Goal: Task Accomplishment & Management: Manage account settings

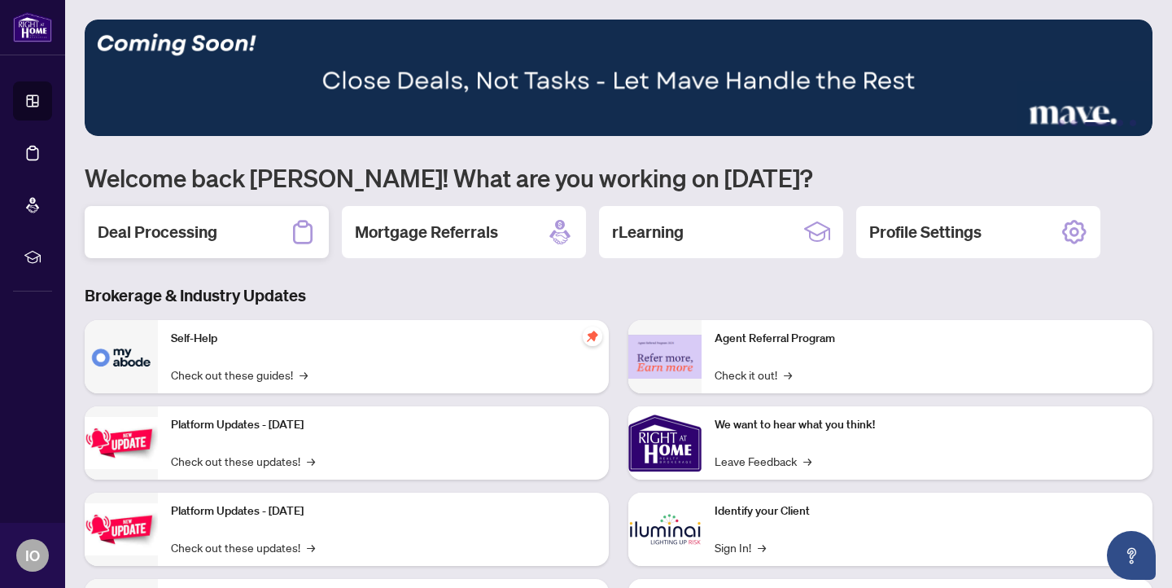
click at [125, 234] on h2 "Deal Processing" at bounding box center [158, 232] width 120 height 23
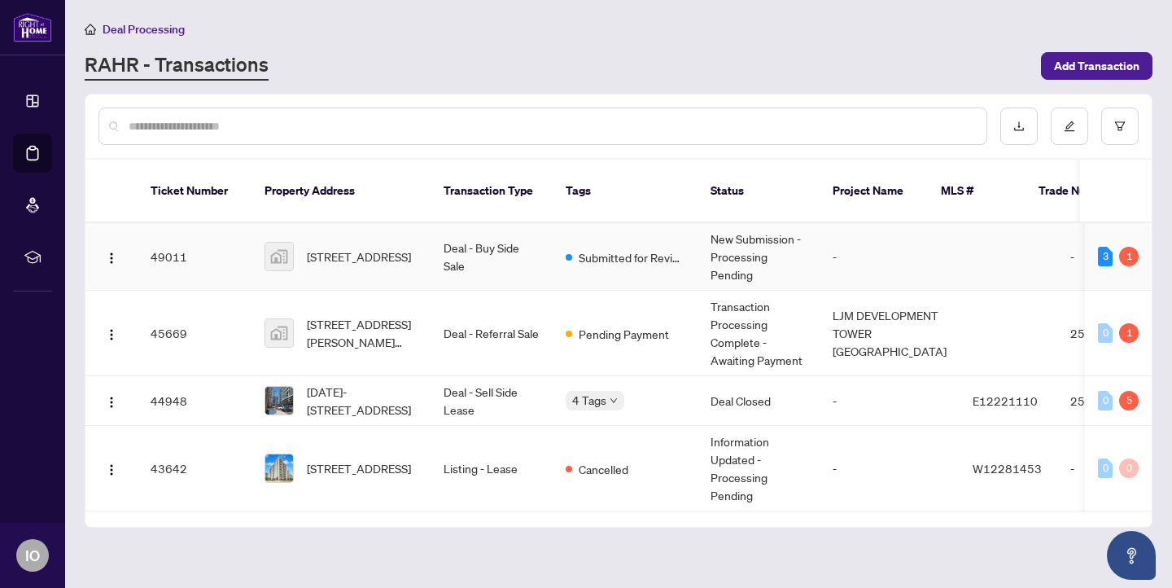
click at [301, 242] on div "[STREET_ADDRESS]" at bounding box center [341, 256] width 153 height 29
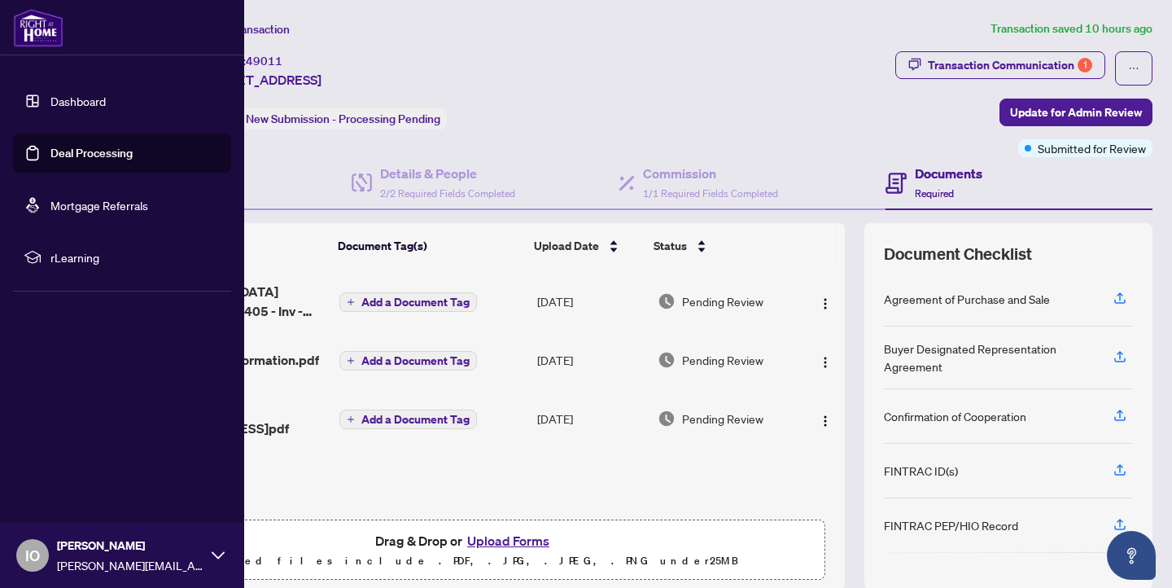
click at [60, 151] on link "Deal Processing" at bounding box center [91, 153] width 82 height 15
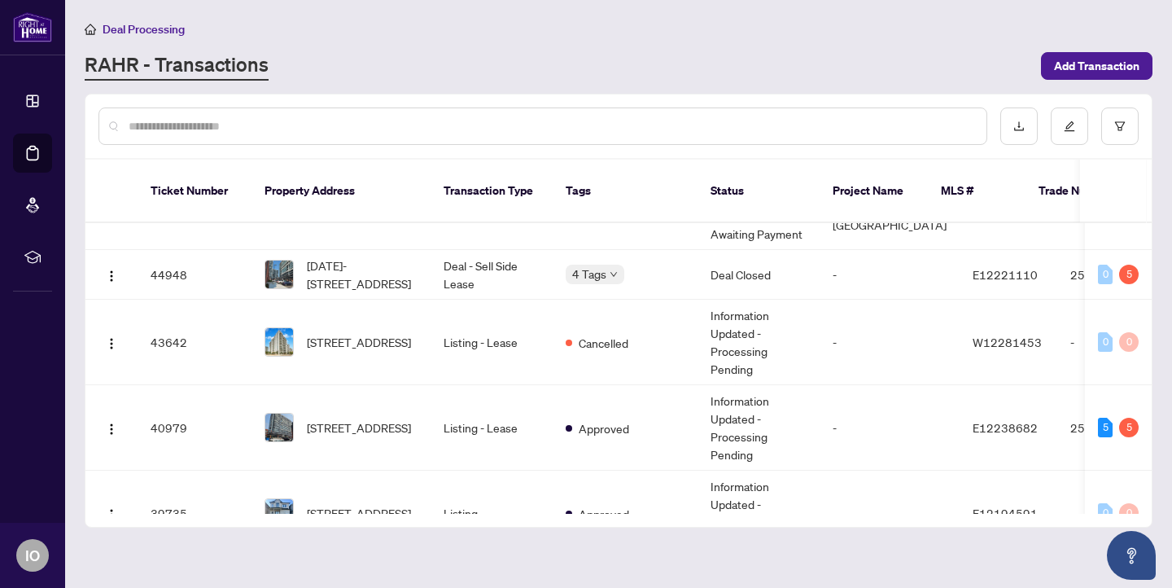
scroll to position [129, 0]
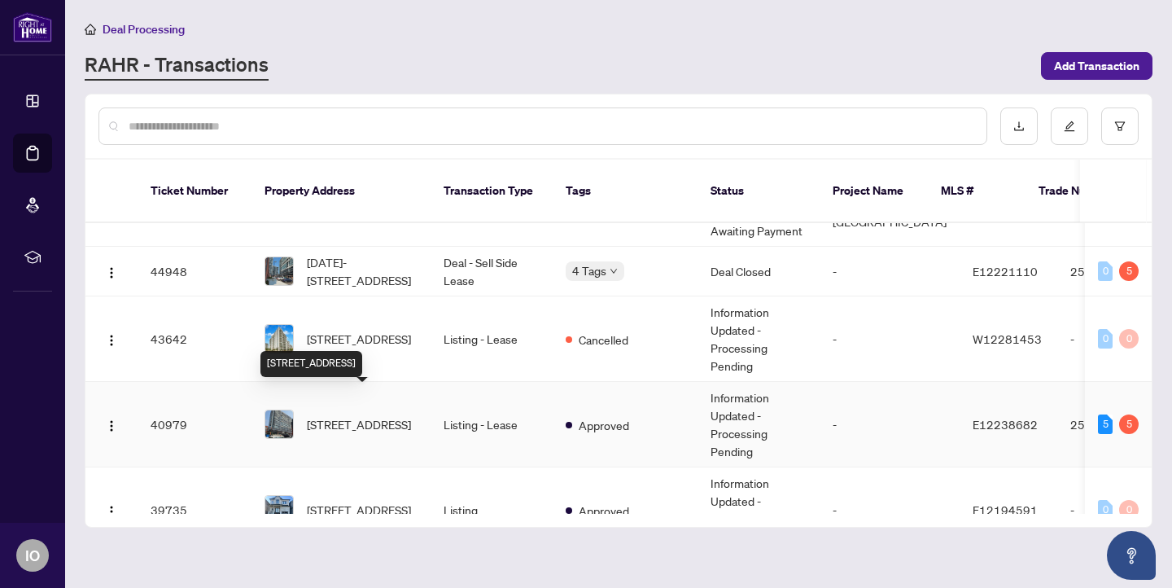
click at [406, 415] on span "[STREET_ADDRESS]" at bounding box center [359, 424] width 104 height 18
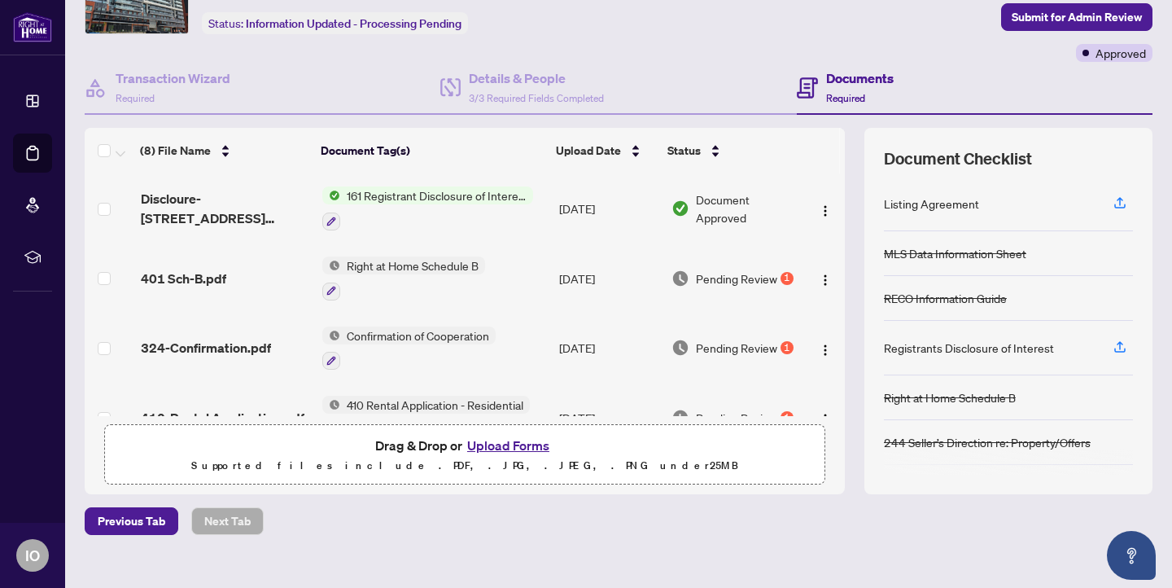
scroll to position [98, 0]
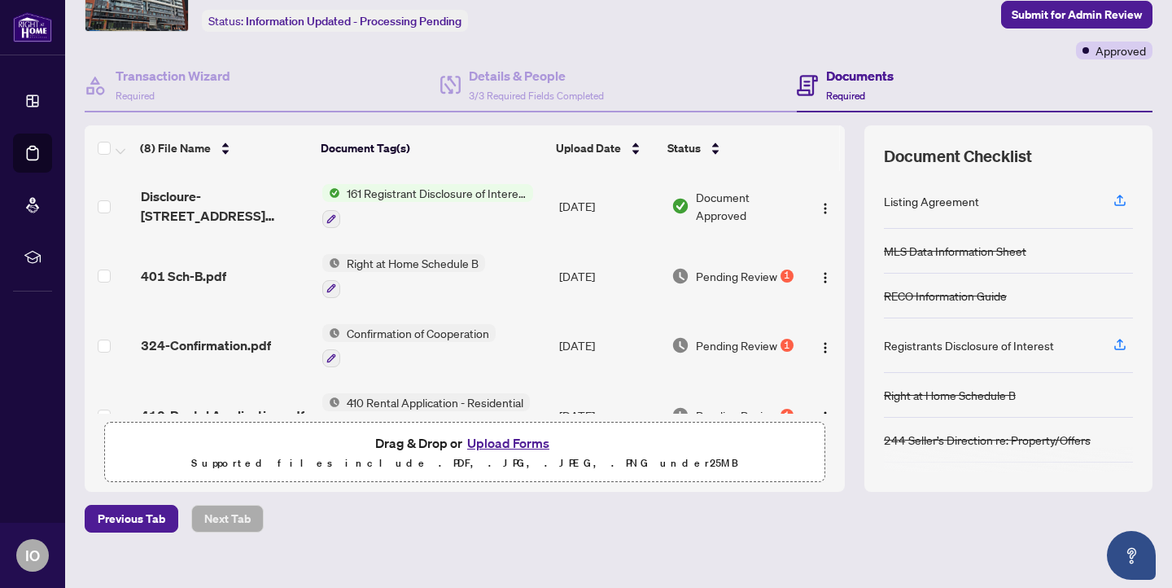
drag, startPoint x: 839, startPoint y: 254, endPoint x: 839, endPoint y: 276, distance: 22.0
click at [839, 276] on td at bounding box center [825, 276] width 40 height 70
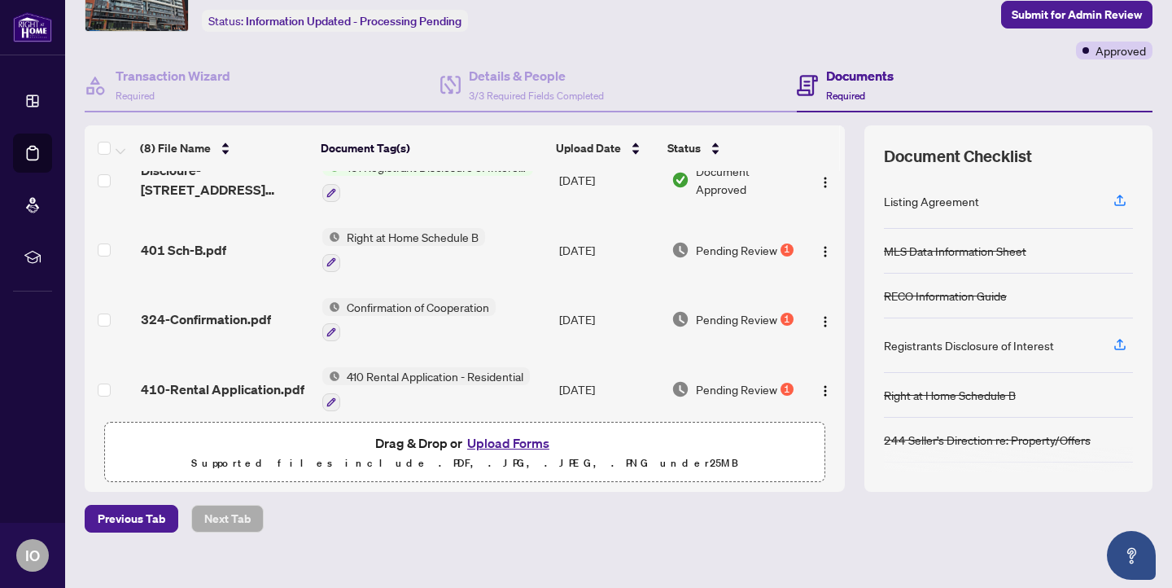
scroll to position [0, 0]
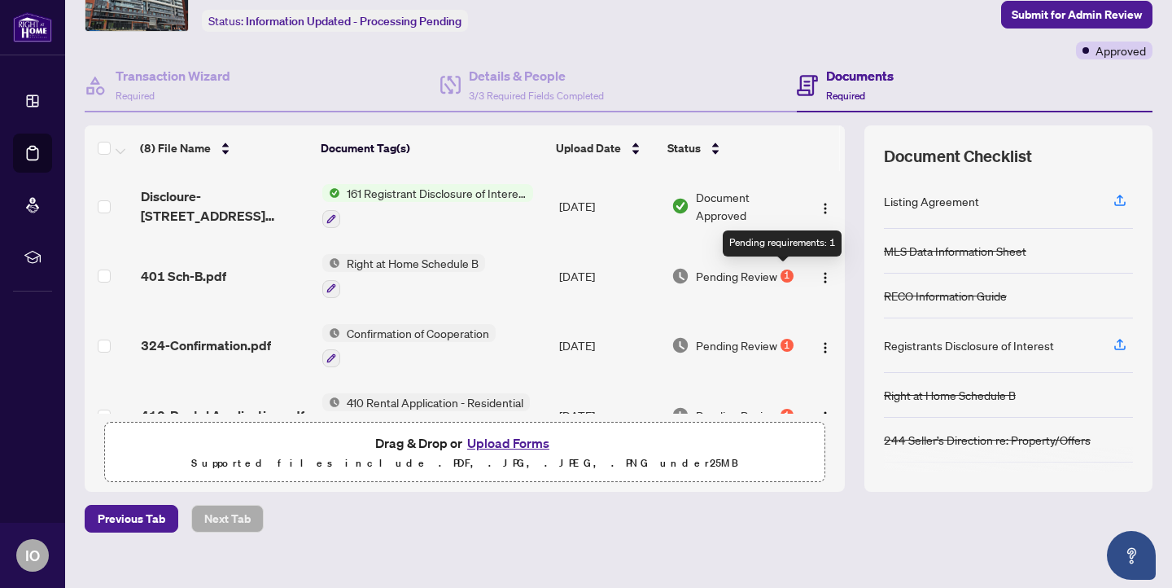
click at [781, 271] on div "1" at bounding box center [787, 275] width 13 height 13
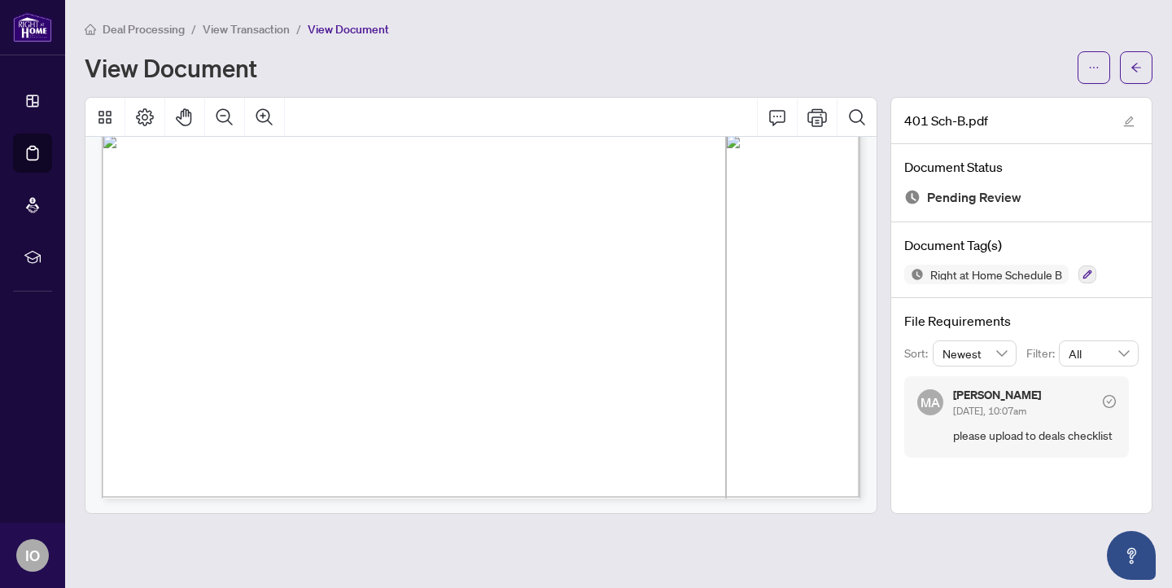
scroll to position [645, 0]
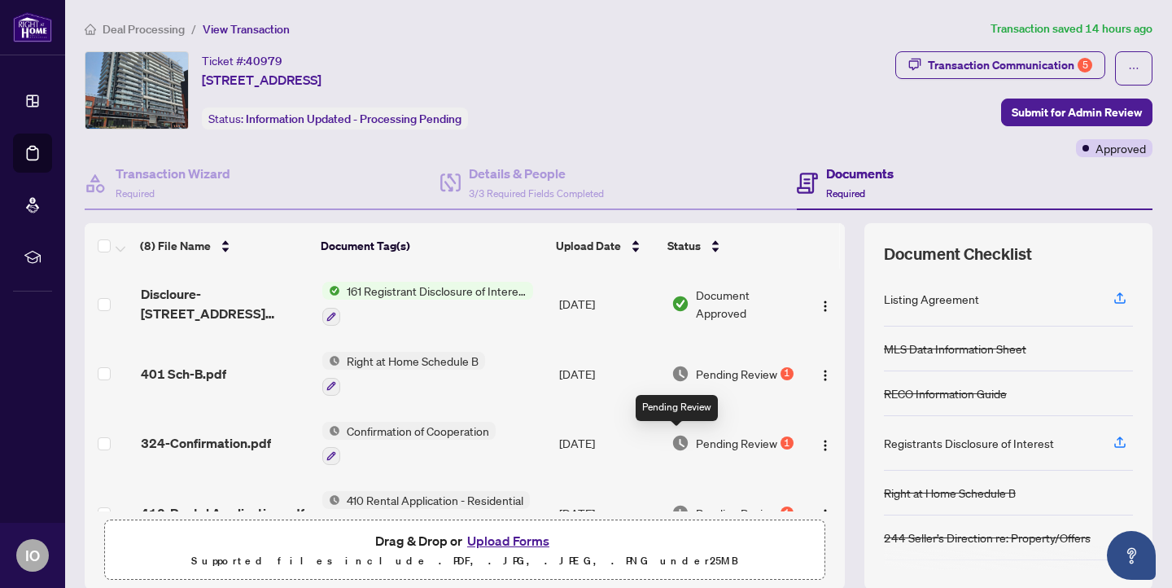
click at [680, 434] on img at bounding box center [681, 443] width 18 height 18
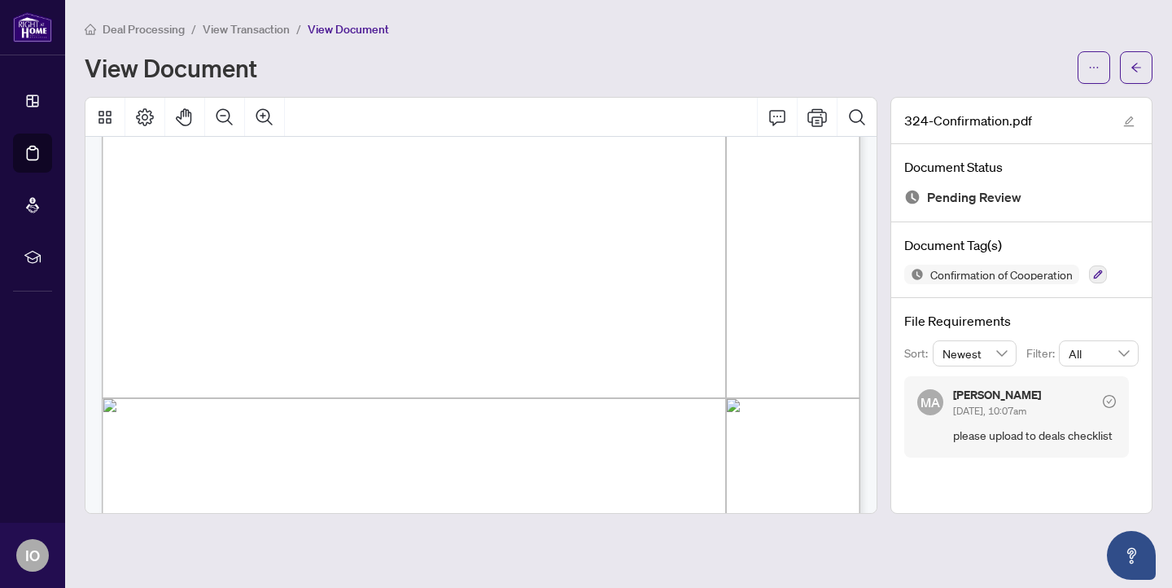
scroll to position [423, 0]
click at [785, 313] on div "Form 324 Revised 2025 Page 1 of 2 The trademarks REALTOR®, REALTORS®, MLS®, Mul…" at bounding box center [679, 477] width 1155 height 1495
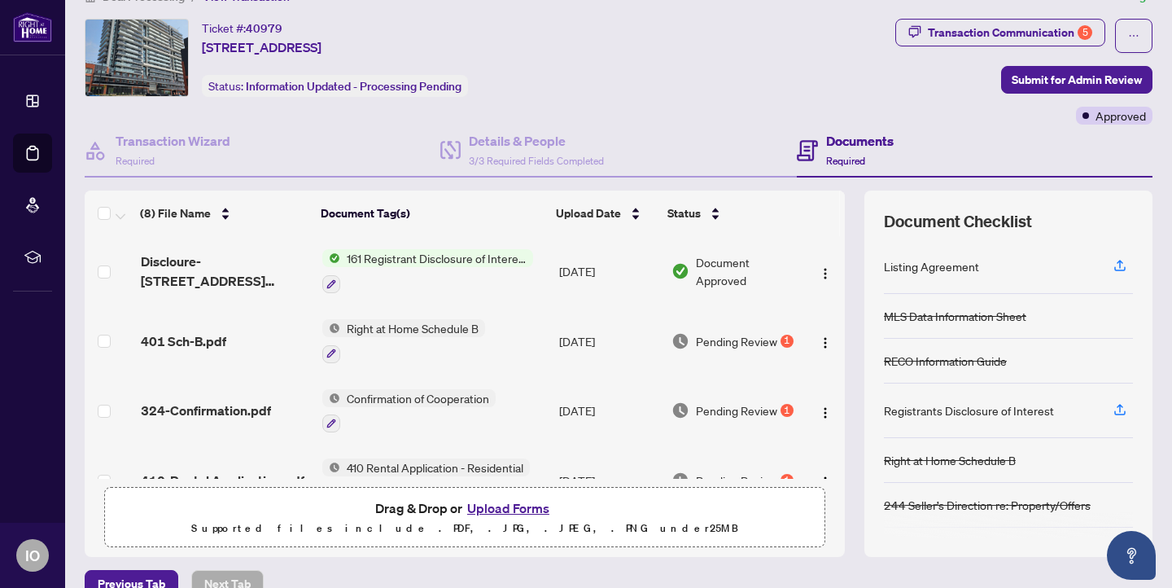
scroll to position [65, 0]
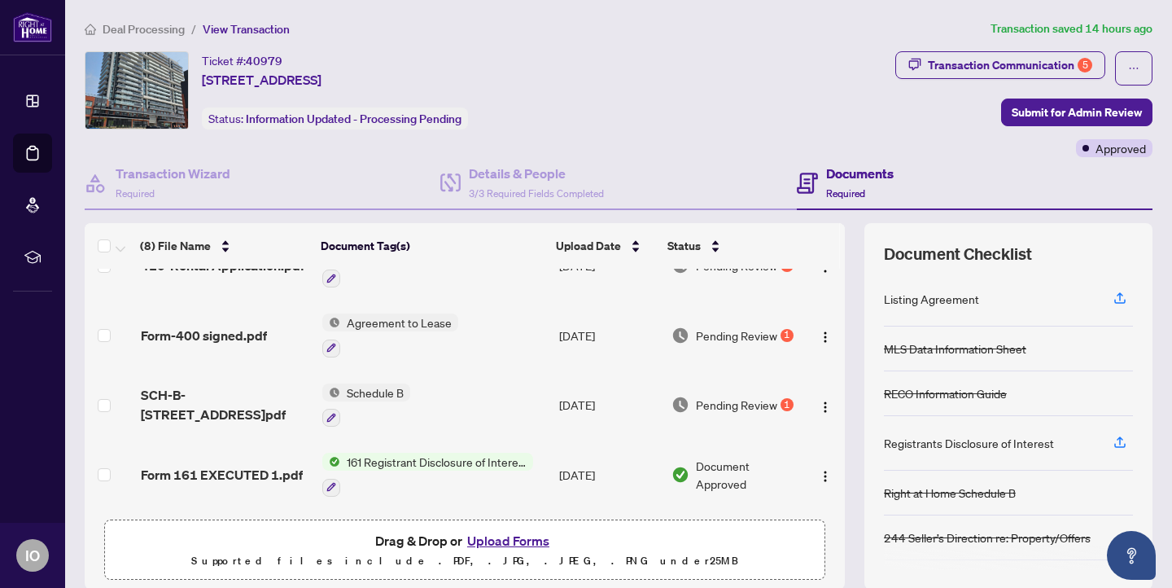
scroll to position [250, 0]
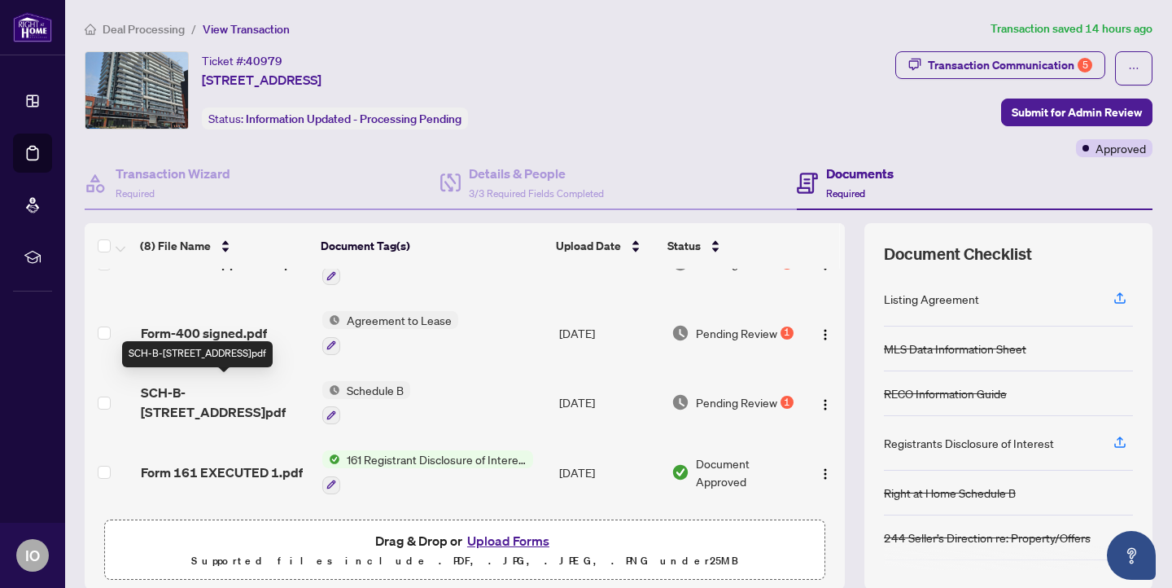
click at [234, 396] on span "SCH-B-[STREET_ADDRESS]pdf" at bounding box center [225, 402] width 168 height 39
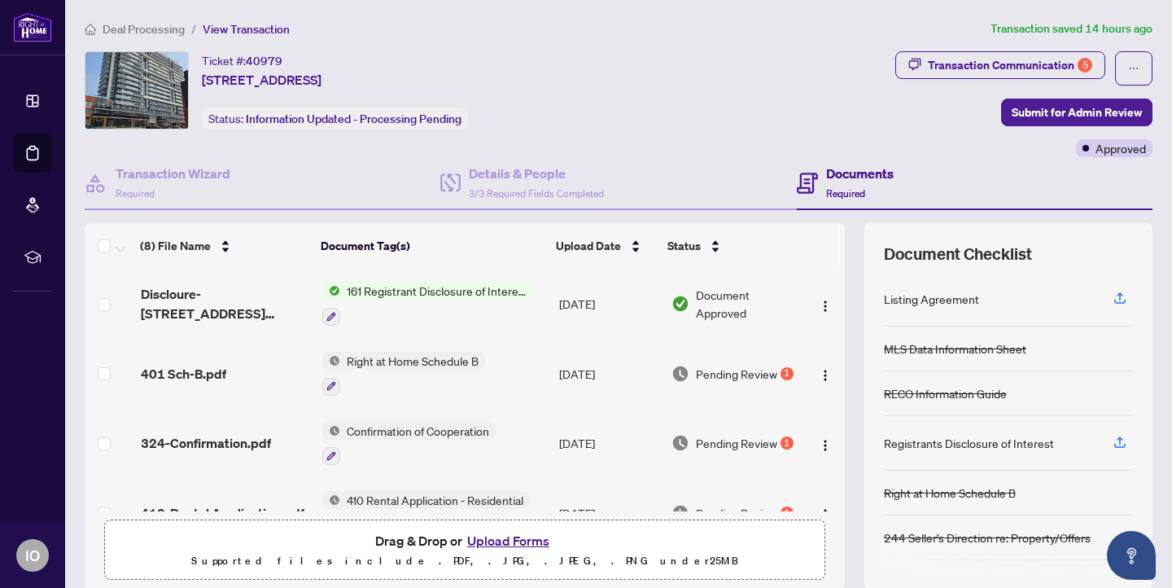
click at [225, 370] on div "401 Sch-B.pdf" at bounding box center [225, 374] width 168 height 20
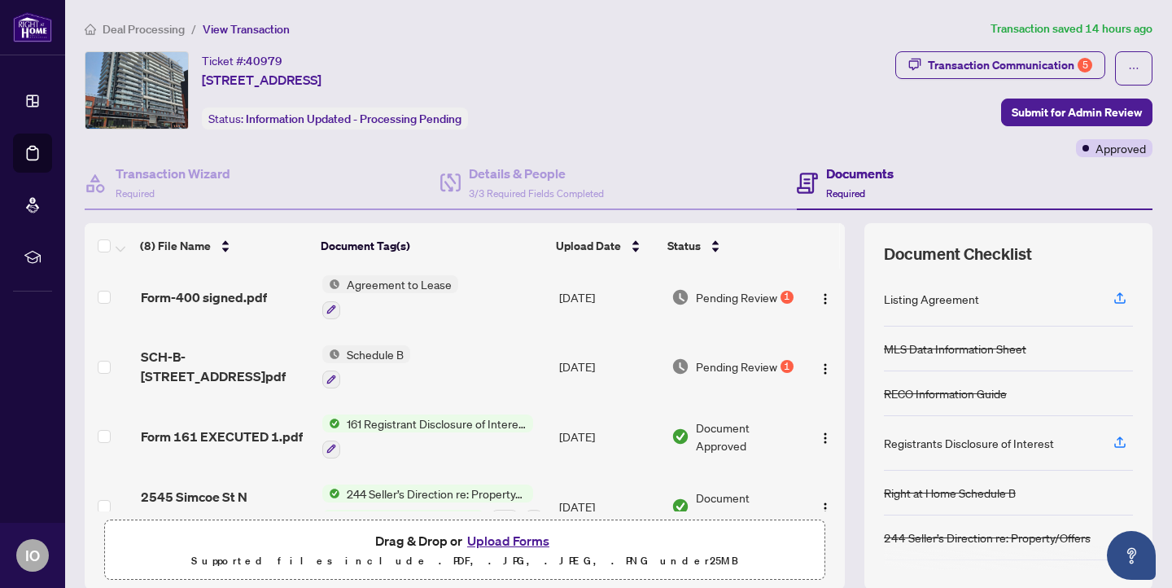
scroll to position [315, 0]
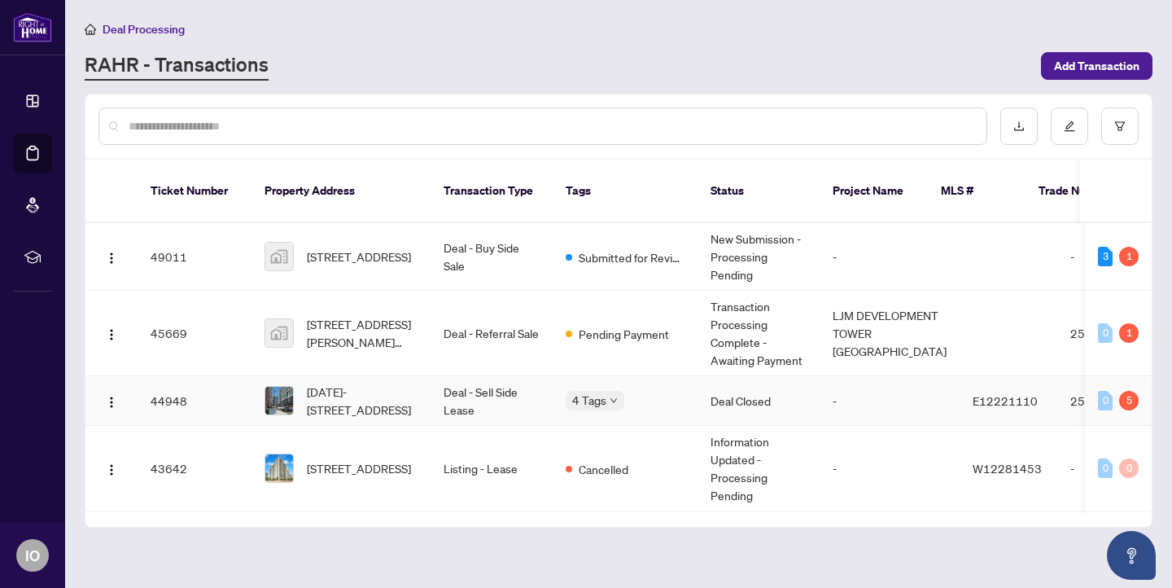
click at [301, 383] on div "[DATE]-[STREET_ADDRESS]" at bounding box center [341, 401] width 153 height 36
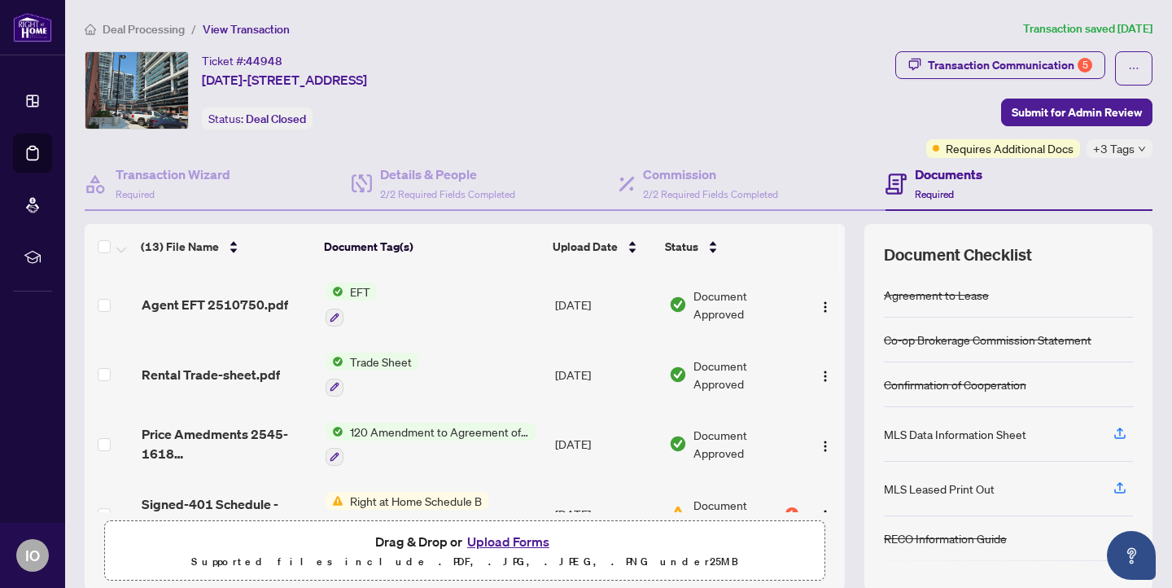
click at [353, 286] on span "EFT" at bounding box center [360, 291] width 33 height 18
click at [242, 295] on span "Agent EFT 2510750.pdf" at bounding box center [215, 305] width 147 height 20
